Goal: Use online tool/utility: Utilize a website feature to perform a specific function

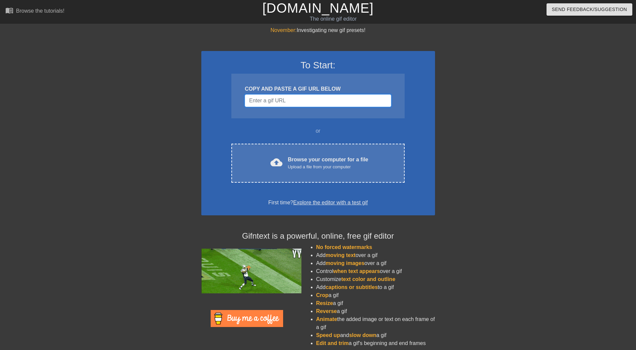
click at [296, 103] on input "Username" at bounding box center [318, 100] width 146 height 13
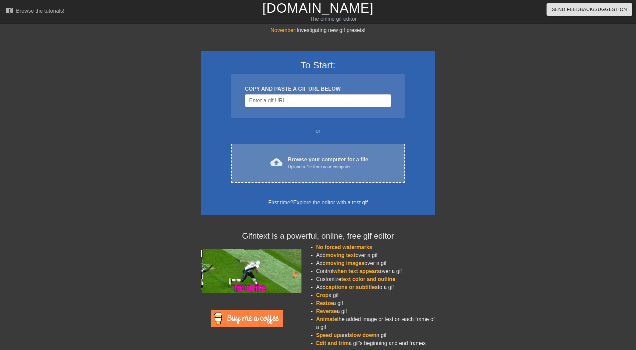
click at [337, 158] on div "Browse your computer for a file Upload a file from your computer" at bounding box center [328, 163] width 80 height 15
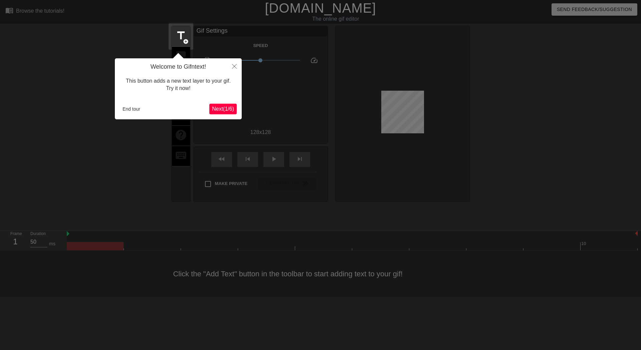
click at [222, 111] on span "Next ( 1 / 6 )" at bounding box center [223, 109] width 22 height 6
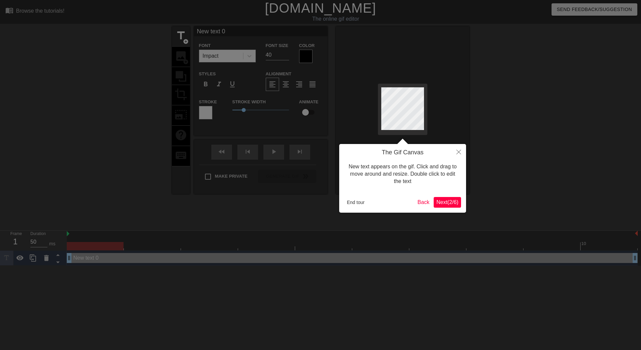
click at [444, 201] on span "Next ( 2 / 6 )" at bounding box center [447, 203] width 22 height 6
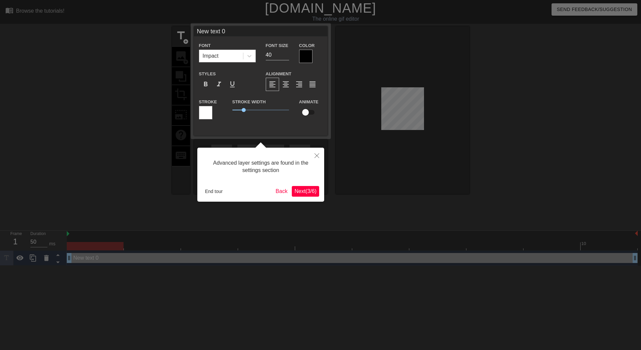
click at [300, 193] on span "Next ( 3 / 6 )" at bounding box center [305, 192] width 22 height 6
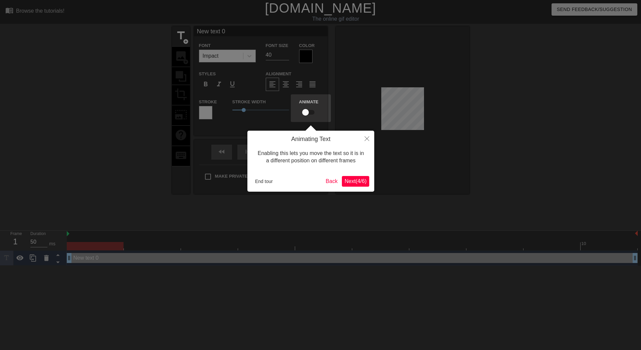
click at [343, 178] on button "Next ( 4 / 6 )" at bounding box center [355, 181] width 27 height 11
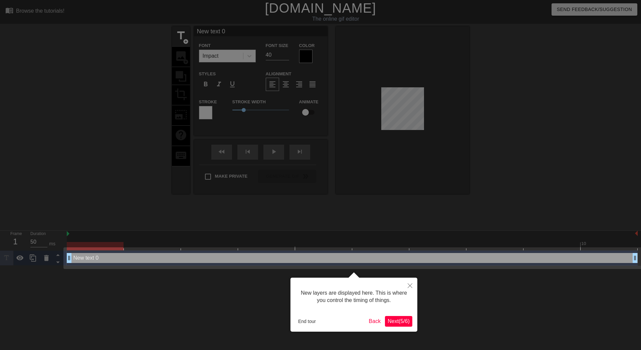
click at [395, 321] on span "Next ( 5 / 6 )" at bounding box center [398, 322] width 22 height 6
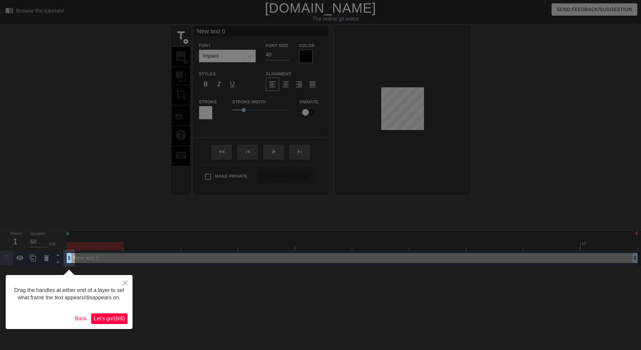
click at [122, 320] on span "Let's go! ( 6 / 6 )" at bounding box center [109, 319] width 31 height 6
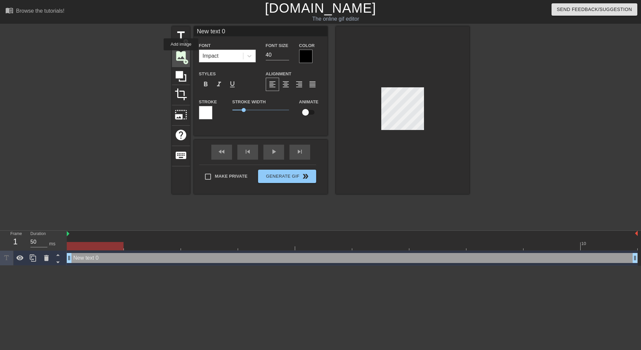
click at [181, 55] on span "image" at bounding box center [181, 56] width 13 height 13
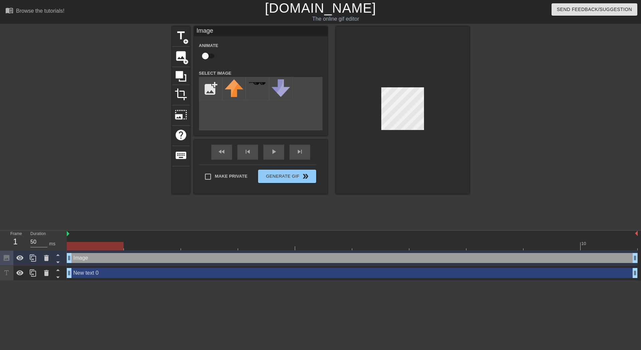
click at [417, 142] on div at bounding box center [402, 110] width 133 height 168
click at [496, 191] on div "title add_circle image add_circle crop photo_size_select_large help keyboard Im…" at bounding box center [320, 126] width 641 height 200
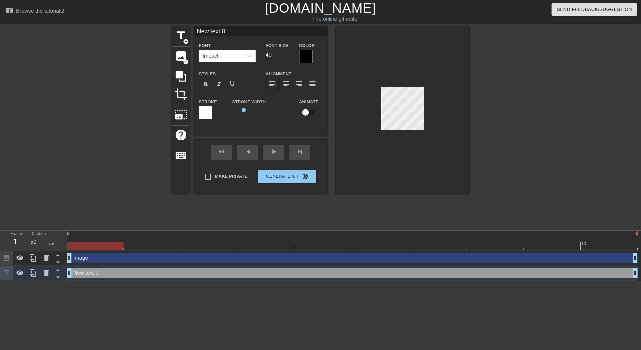
click at [378, 59] on div at bounding box center [402, 110] width 133 height 168
click at [378, 114] on div at bounding box center [402, 110] width 133 height 168
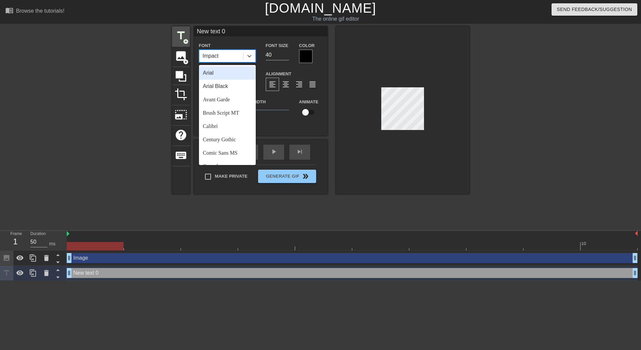
drag, startPoint x: 192, startPoint y: 44, endPoint x: 187, endPoint y: 44, distance: 5.0
click at [186, 44] on div "title add_circle image add_circle crop photo_size_select_large help keyboard Ne…" at bounding box center [320, 110] width 297 height 168
click at [224, 53] on div "Impact" at bounding box center [221, 56] width 44 height 12
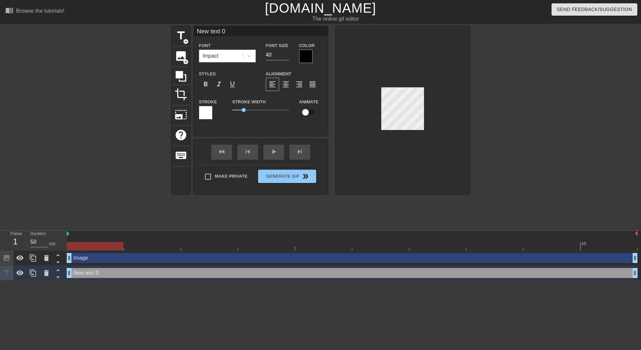
click at [84, 259] on div "Image drag_handle drag_handle" at bounding box center [352, 258] width 571 height 10
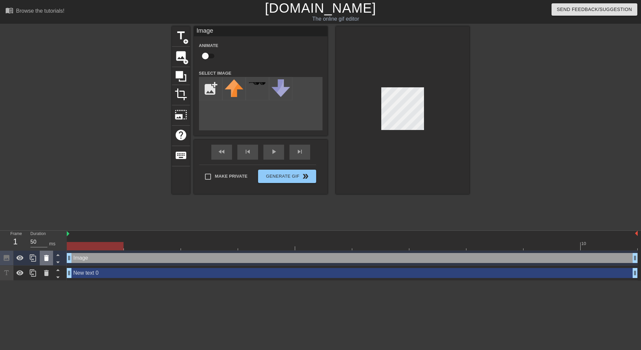
click at [43, 262] on icon at bounding box center [46, 258] width 8 height 8
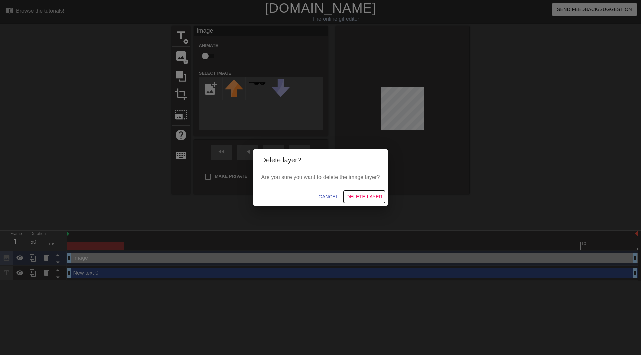
click at [360, 198] on span "Delete Layer" at bounding box center [364, 197] width 36 height 8
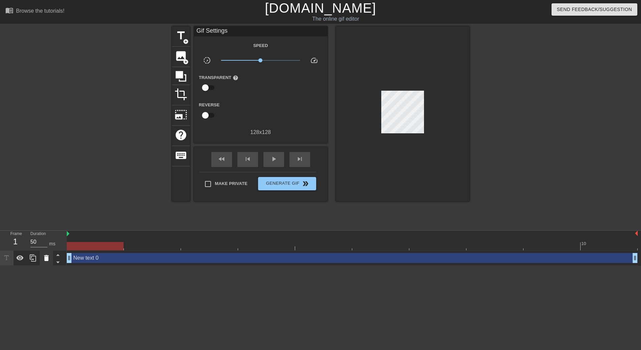
click at [49, 264] on div at bounding box center [46, 258] width 13 height 15
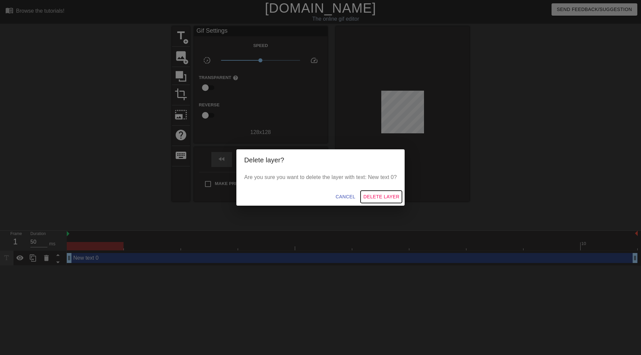
click at [389, 193] on span "Delete Layer" at bounding box center [381, 197] width 36 height 8
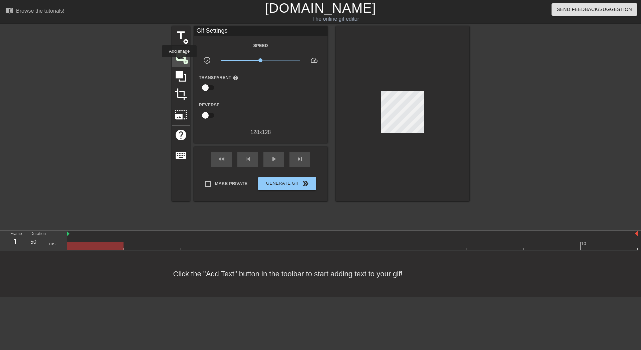
click at [179, 61] on span "image" at bounding box center [181, 56] width 13 height 13
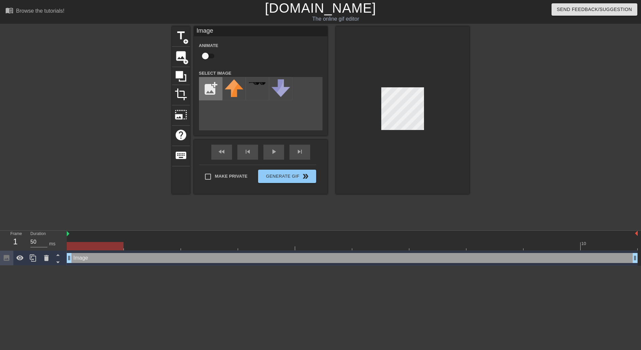
click at [209, 81] on input "file" at bounding box center [210, 88] width 23 height 23
type input "C:\fakepath\Zrzut ekranu [DATE] 103429.png"
click at [233, 84] on img at bounding box center [234, 83] width 19 height 7
click at [56, 263] on icon at bounding box center [57, 263] width 3 height 2
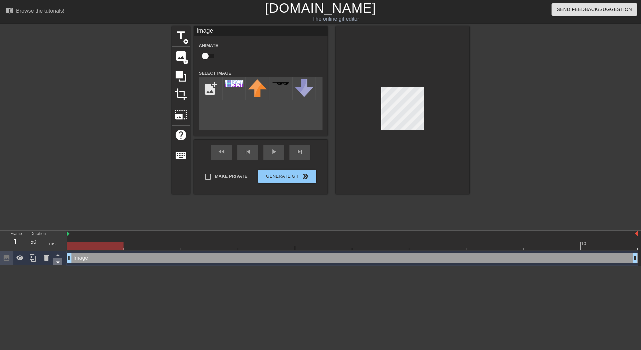
click at [56, 263] on icon at bounding box center [57, 263] width 3 height 2
click at [83, 235] on div at bounding box center [352, 234] width 571 height 7
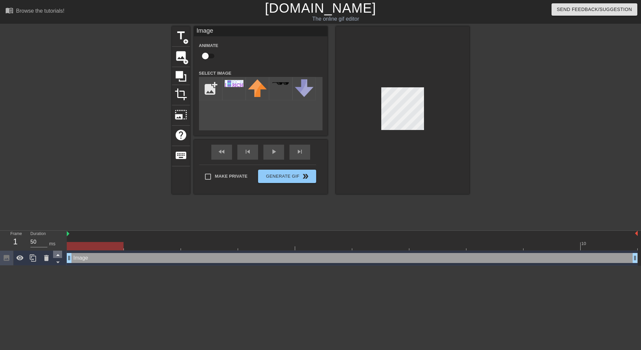
click at [55, 256] on icon at bounding box center [58, 255] width 8 height 8
click at [5, 260] on icon at bounding box center [7, 258] width 8 height 8
click at [19, 259] on icon at bounding box center [19, 258] width 7 height 5
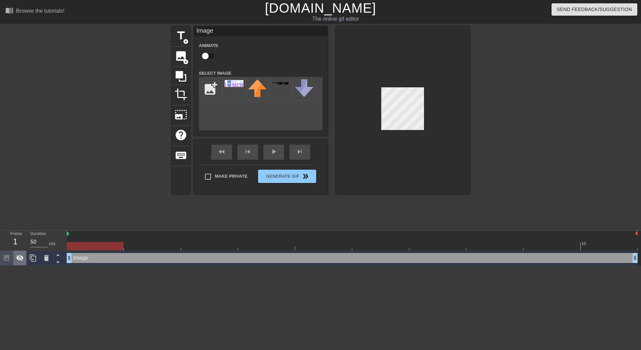
click at [19, 259] on icon at bounding box center [19, 258] width 7 height 6
click at [38, 209] on div "title add_circle image add_circle crop photo_size_select_large help keyboard Im…" at bounding box center [320, 126] width 641 height 200
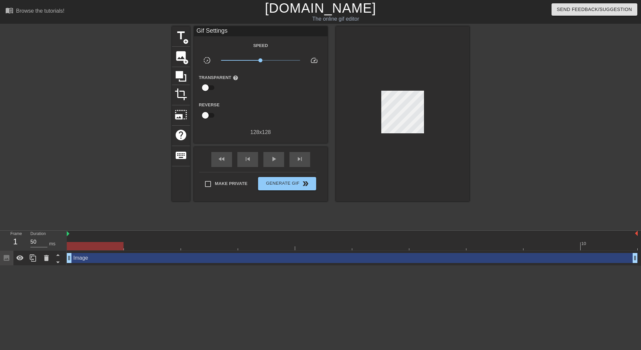
click at [416, 141] on div at bounding box center [402, 113] width 133 height 175
click at [208, 117] on input "checkbox" at bounding box center [205, 115] width 38 height 13
click at [208, 117] on input "checkbox" at bounding box center [212, 115] width 38 height 13
checkbox input "false"
click at [204, 90] on input "checkbox" at bounding box center [205, 87] width 38 height 13
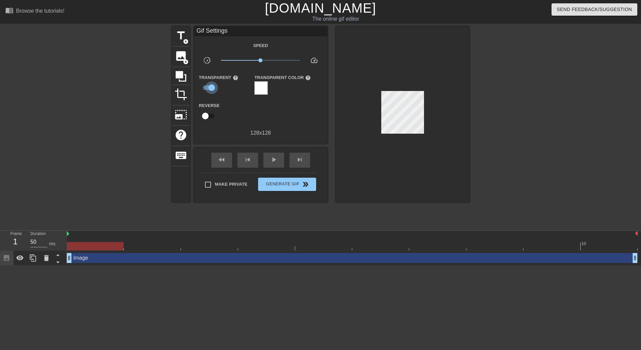
click at [204, 90] on input "checkbox" at bounding box center [212, 87] width 38 height 13
checkbox input "false"
click at [209, 112] on input "checkbox" at bounding box center [205, 115] width 38 height 13
click at [213, 117] on input "checkbox" at bounding box center [212, 115] width 38 height 13
checkbox input "false"
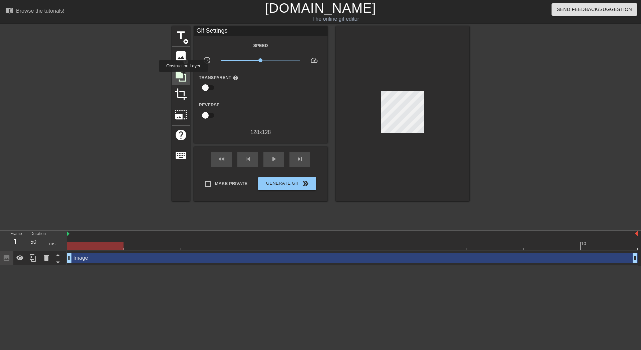
click at [183, 77] on icon at bounding box center [181, 76] width 13 height 13
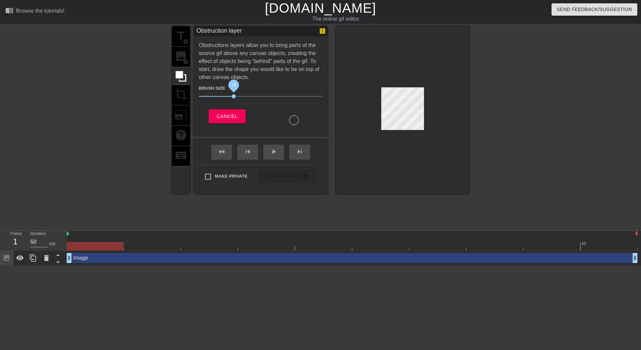
click at [234, 96] on span "29" at bounding box center [234, 96] width 4 height 4
click at [424, 106] on div at bounding box center [402, 110] width 133 height 168
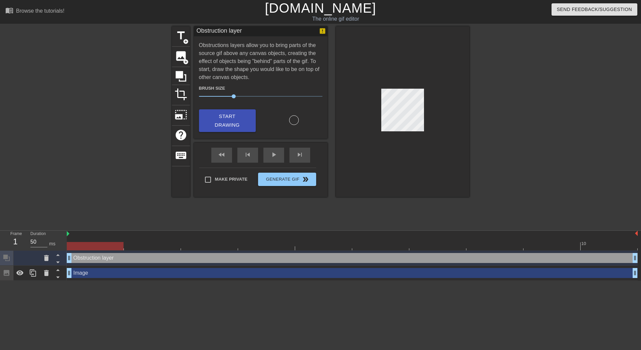
click at [402, 158] on div at bounding box center [402, 111] width 133 height 171
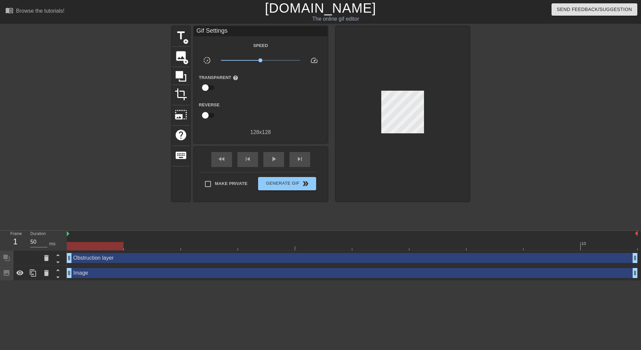
click at [96, 270] on div "Image drag_handle drag_handle" at bounding box center [352, 273] width 571 height 10
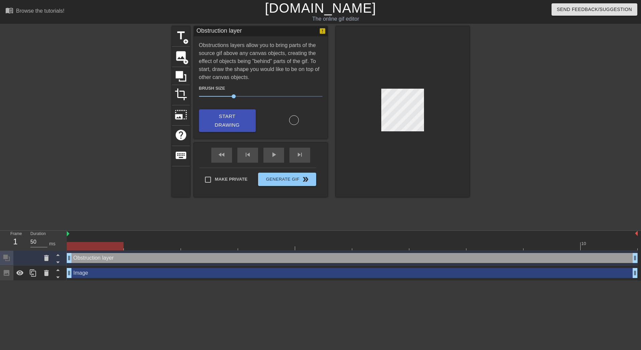
click at [367, 124] on div at bounding box center [402, 111] width 133 height 171
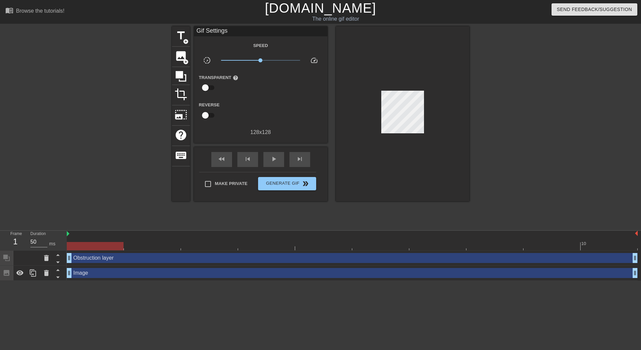
click at [94, 271] on div "Image drag_handle drag_handle" at bounding box center [352, 273] width 571 height 10
click at [431, 134] on div at bounding box center [402, 113] width 133 height 175
click at [283, 182] on span "Generate Gif double_arrow" at bounding box center [287, 184] width 52 height 8
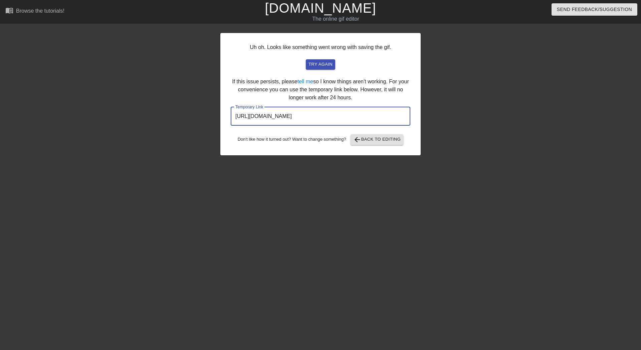
click at [363, 120] on input "[URL][DOMAIN_NAME]" at bounding box center [321, 116] width 180 height 19
click at [383, 142] on span "arrow_back Back to Editing" at bounding box center [377, 140] width 48 height 8
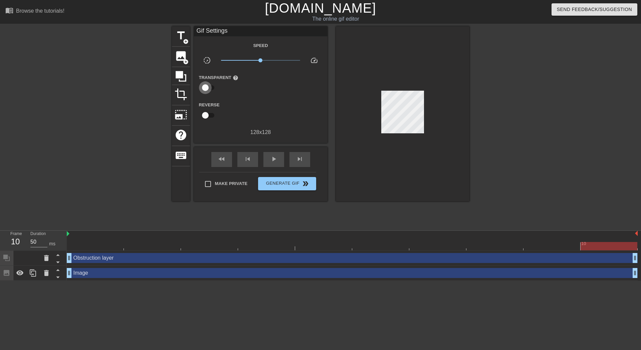
click at [199, 85] on input "checkbox" at bounding box center [205, 87] width 38 height 13
checkbox input "true"
click at [258, 83] on div at bounding box center [260, 87] width 13 height 13
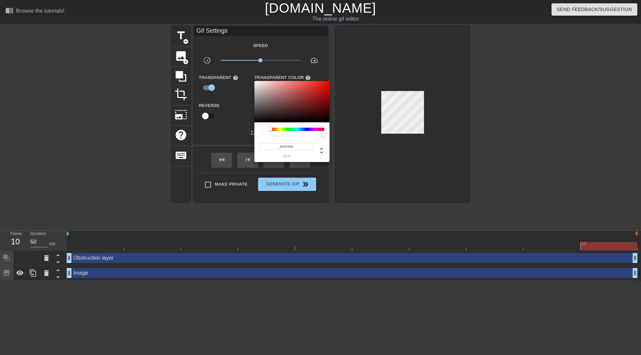
click at [262, 132] on div at bounding box center [262, 132] width 5 height 5
click at [274, 183] on div at bounding box center [320, 177] width 641 height 355
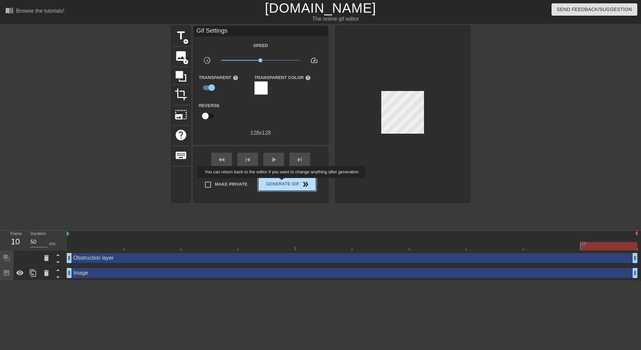
click at [282, 183] on span "Generate Gif double_arrow" at bounding box center [287, 185] width 52 height 8
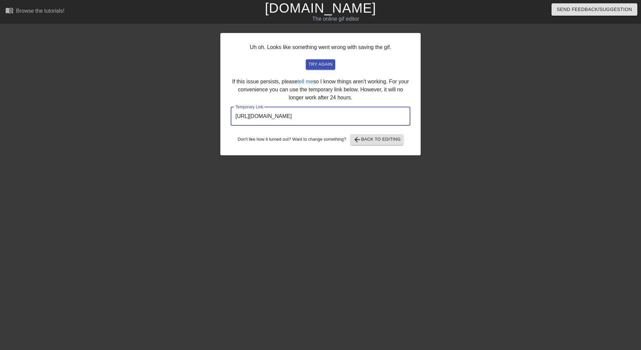
click at [313, 110] on input "[URL][DOMAIN_NAME]" at bounding box center [321, 116] width 180 height 19
